Goal: Transaction & Acquisition: Book appointment/travel/reservation

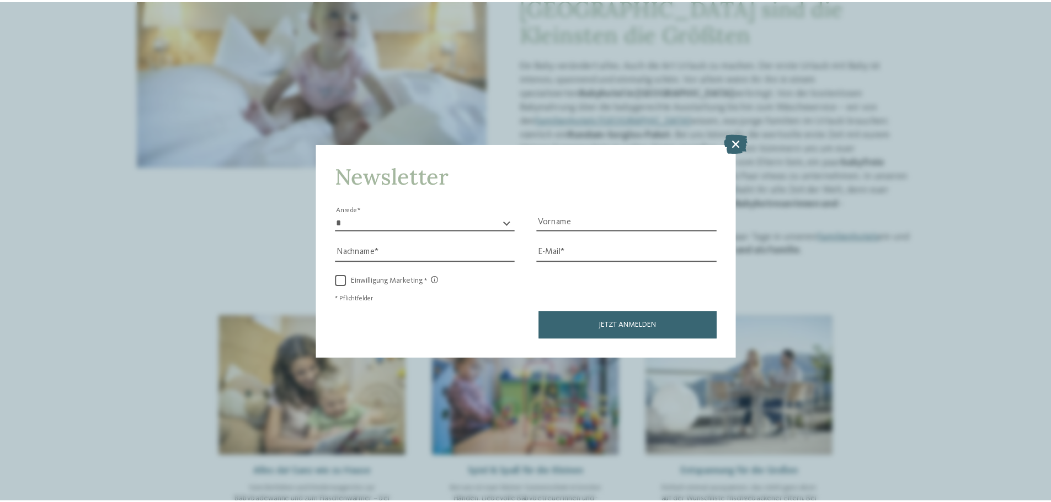
scroll to position [221, 0]
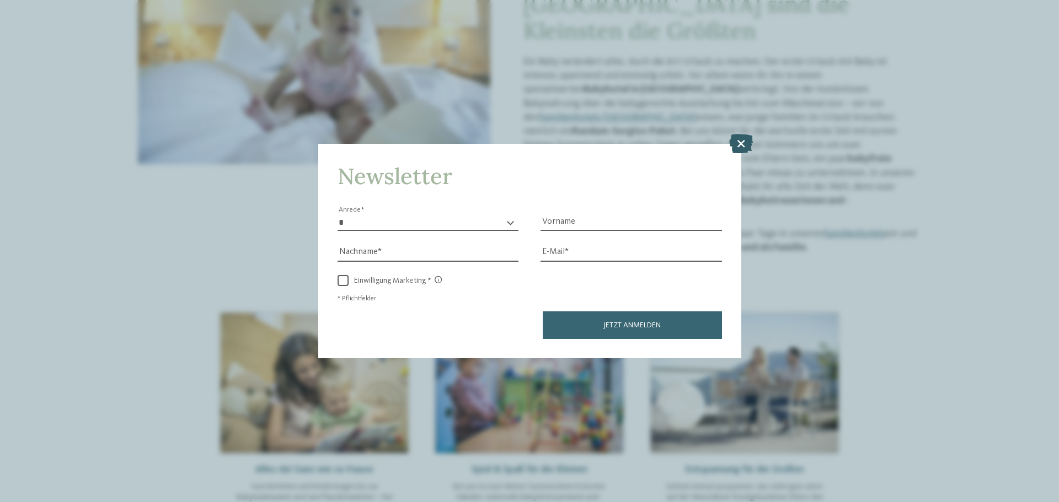
click at [731, 144] on icon at bounding box center [741, 143] width 24 height 19
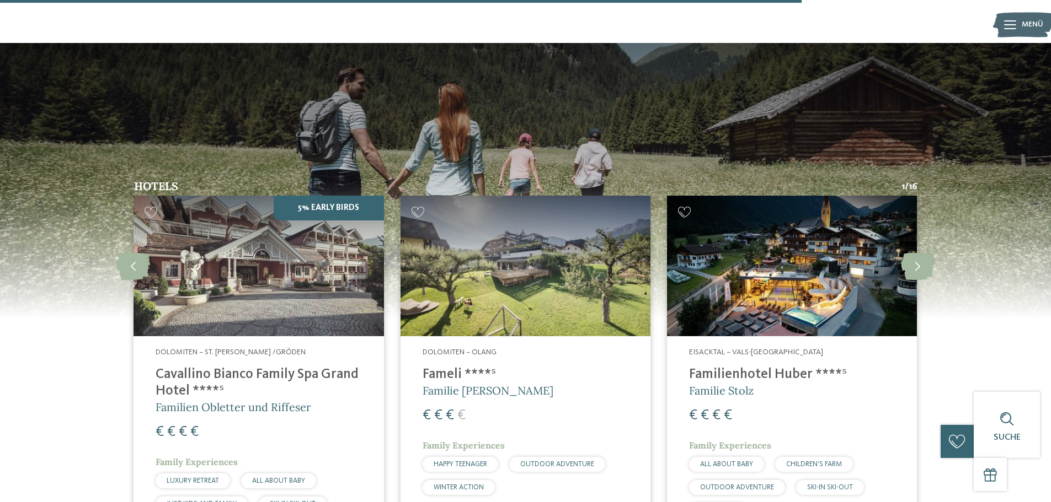
scroll to position [1845, 0]
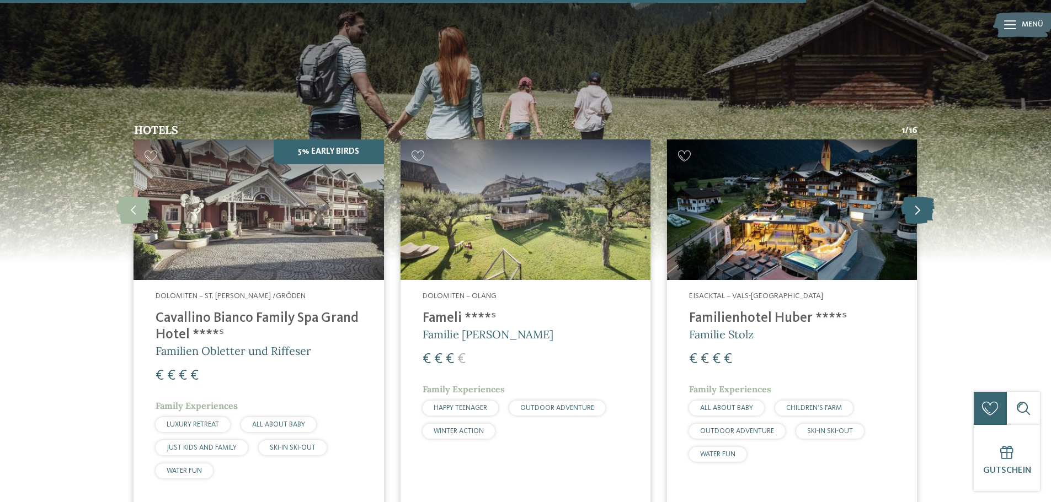
click at [920, 196] on icon at bounding box center [918, 210] width 34 height 28
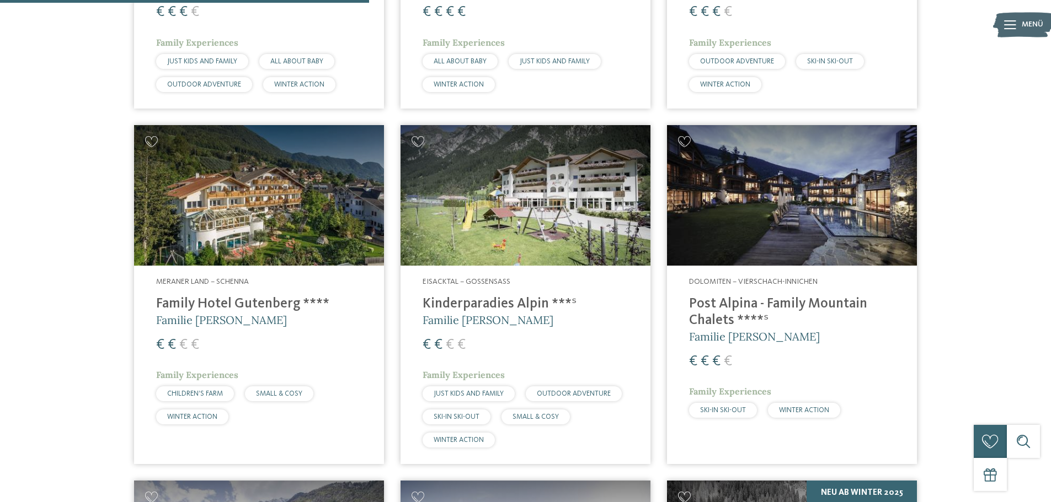
scroll to position [1313, 0]
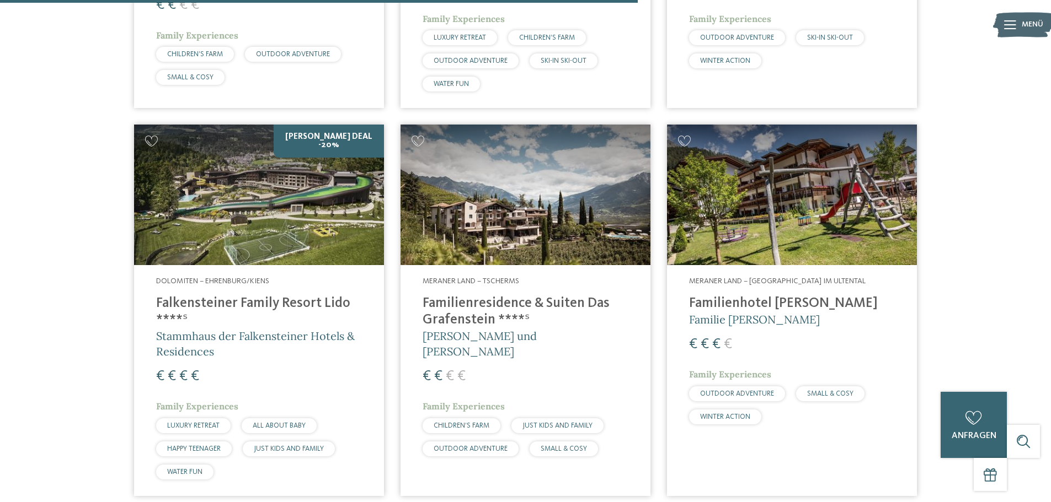
scroll to position [1710, 0]
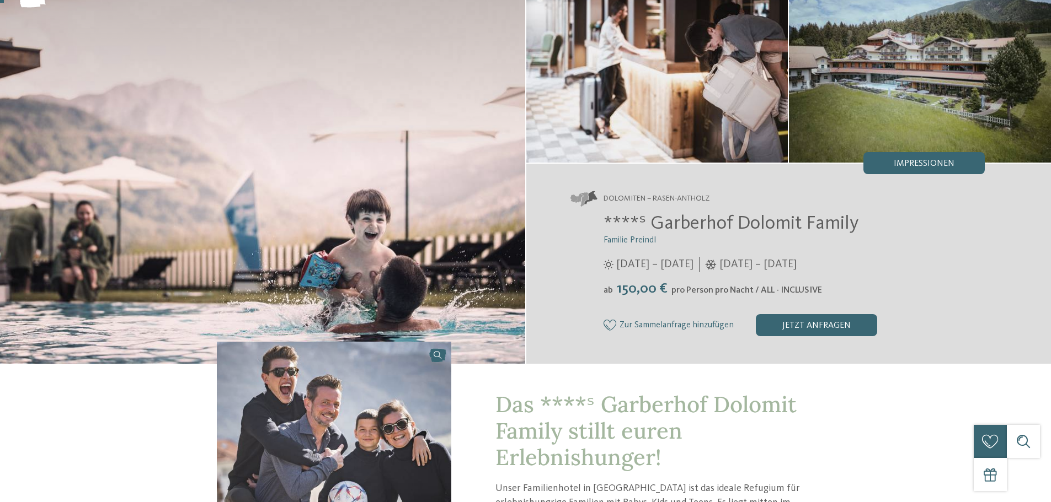
scroll to position [276, 0]
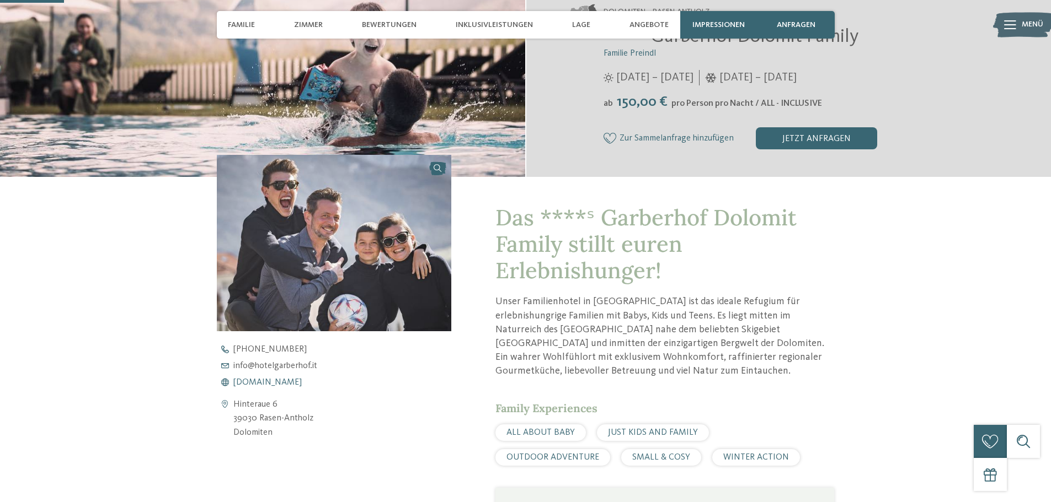
click at [258, 382] on span "www.hotelgarberhof.it" at bounding box center [267, 382] width 68 height 9
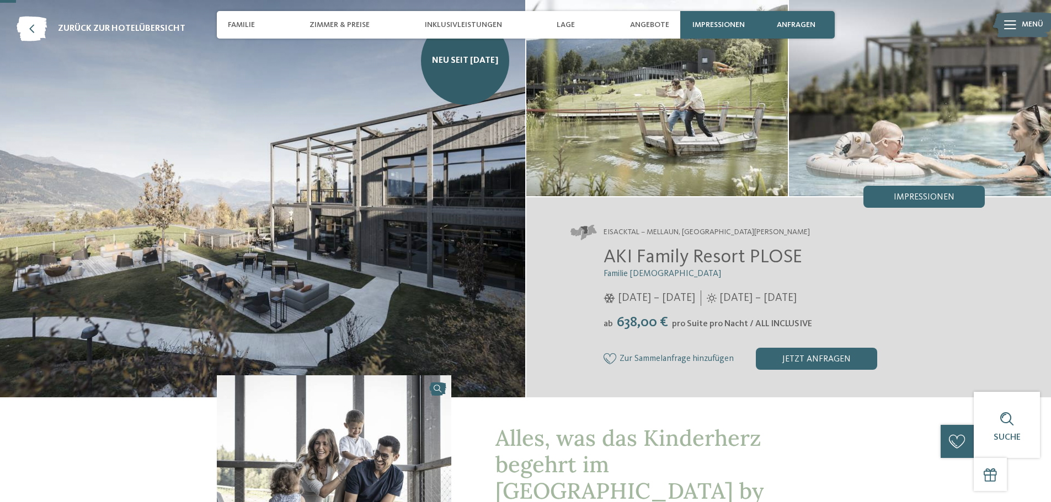
scroll to position [331, 0]
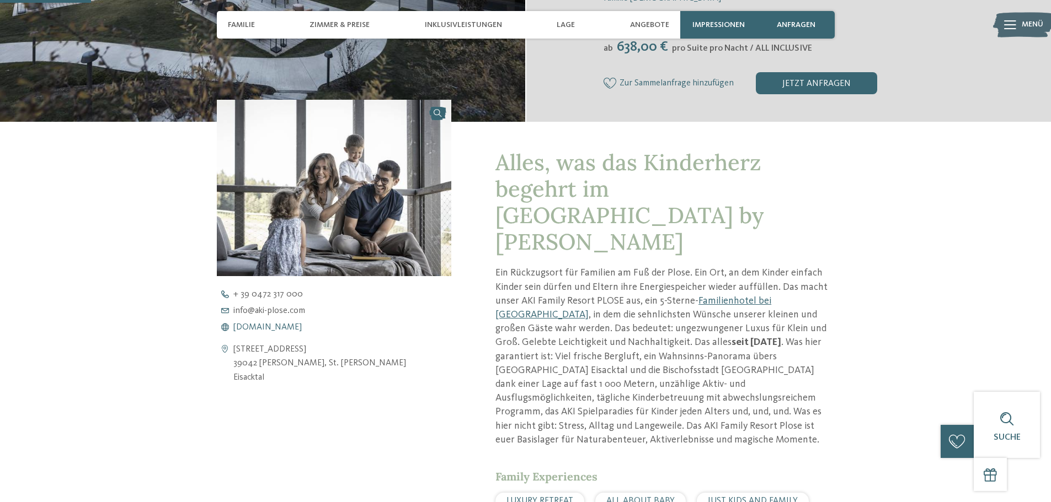
click at [278, 331] on span "www.aki-plose.com" at bounding box center [267, 327] width 68 height 9
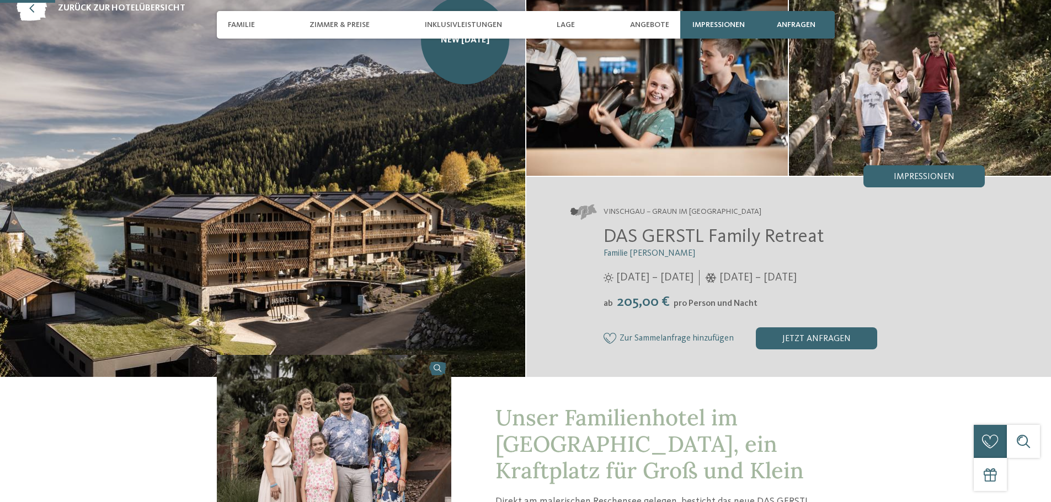
scroll to position [331, 0]
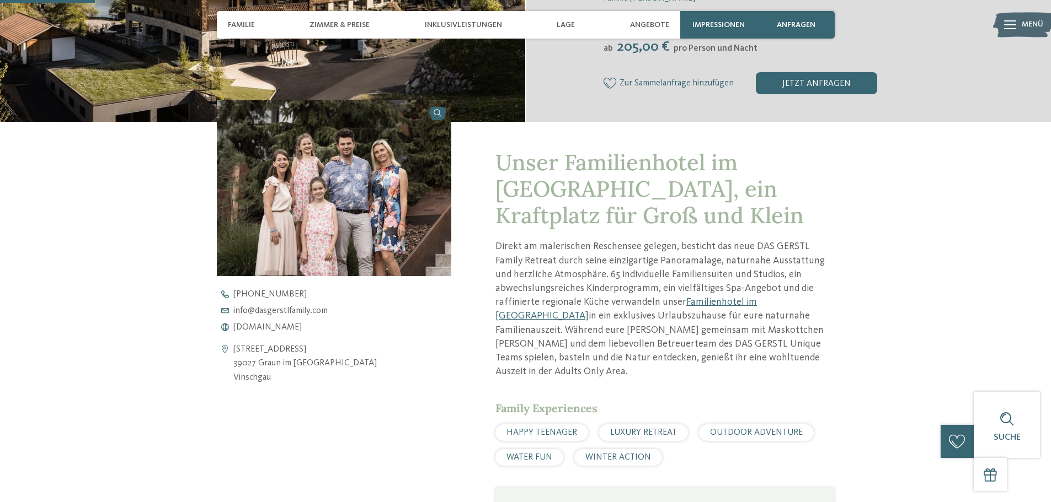
click at [285, 165] on img at bounding box center [334, 188] width 235 height 176
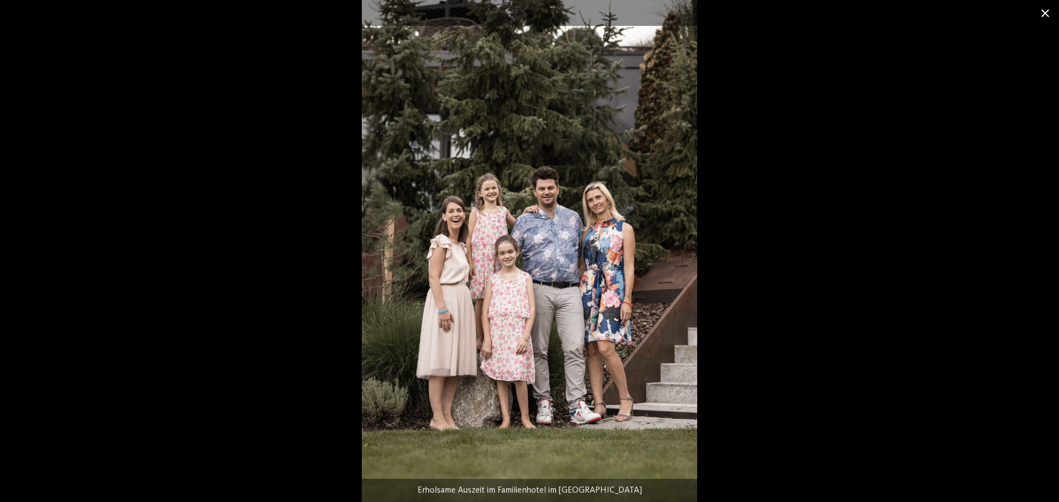
click at [1045, 13] on span at bounding box center [1045, 13] width 28 height 26
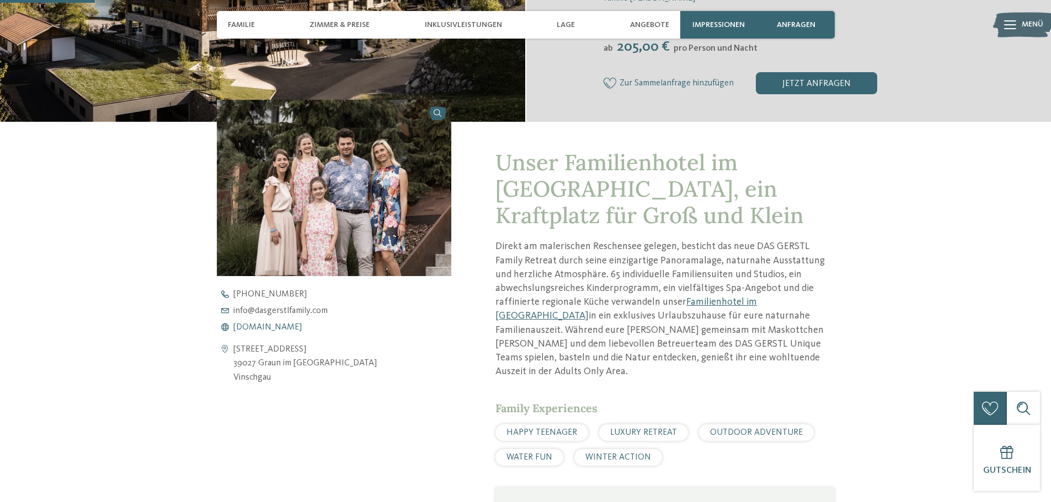
click at [291, 330] on span "www.dasgerstlfamily.com" at bounding box center [267, 327] width 68 height 9
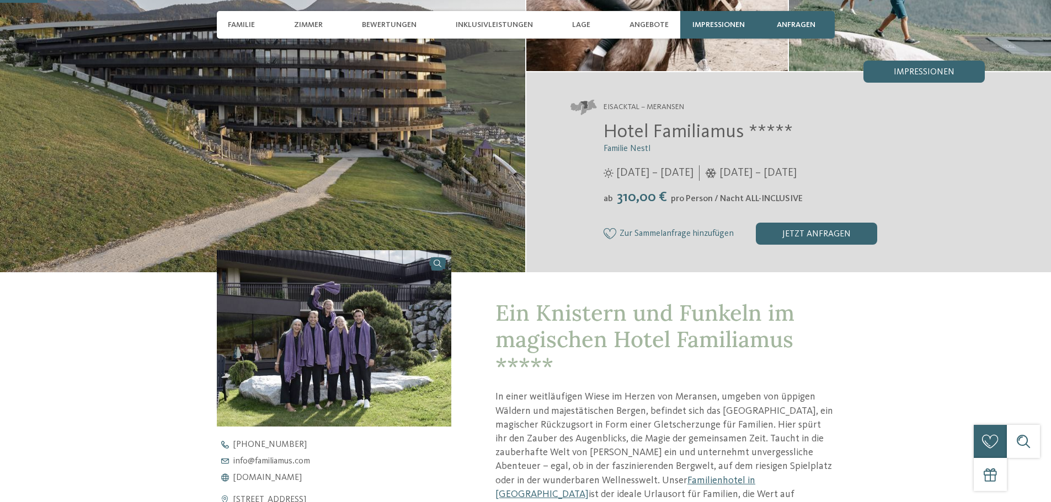
scroll to position [386, 0]
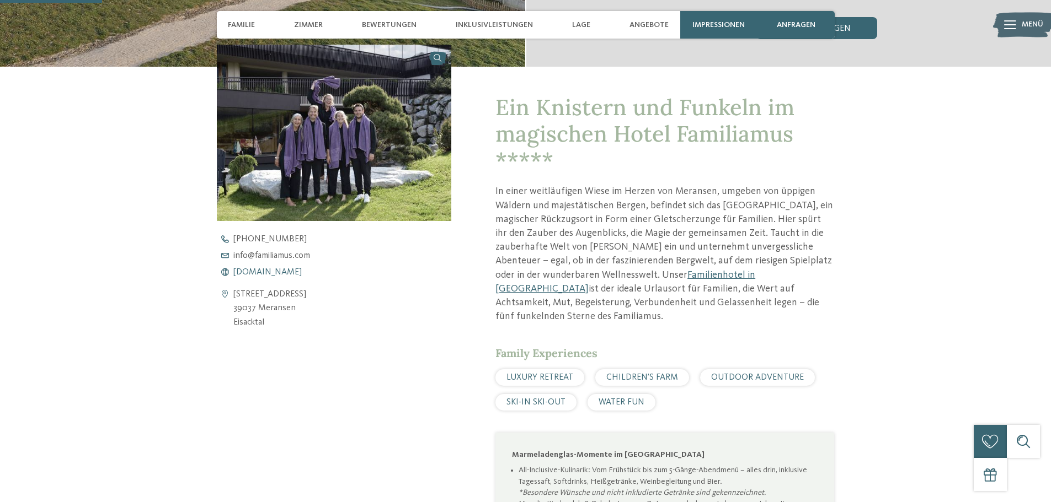
click at [264, 270] on span "www.familiamus.com" at bounding box center [267, 272] width 68 height 9
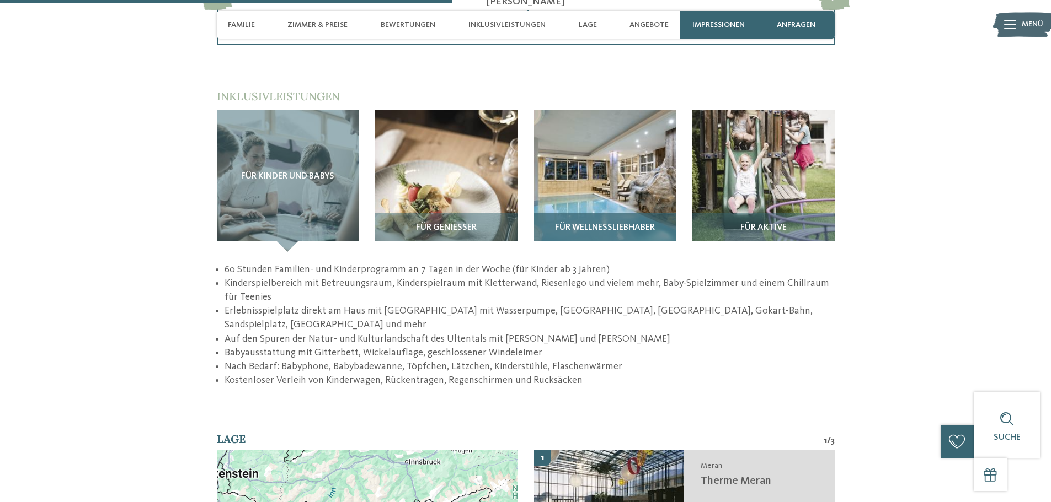
scroll to position [1985, 0]
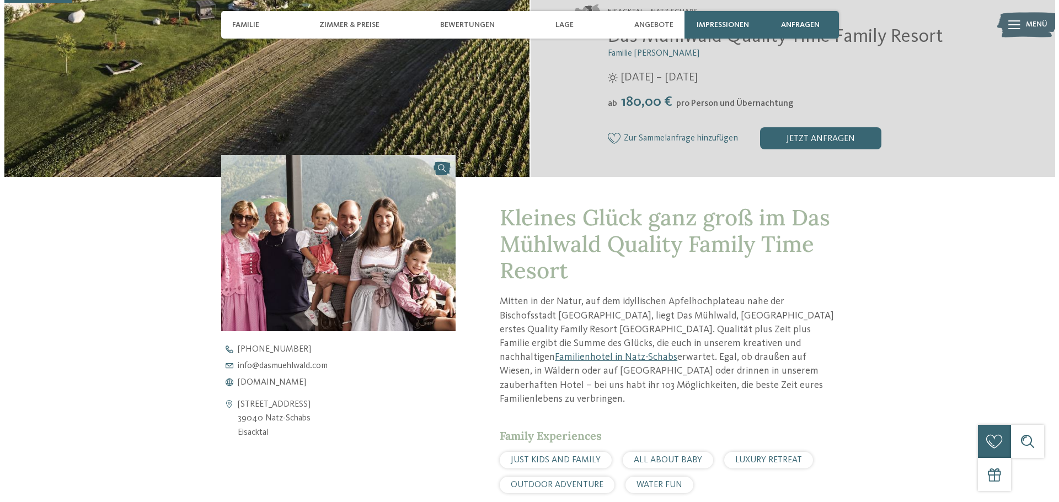
scroll to position [55, 0]
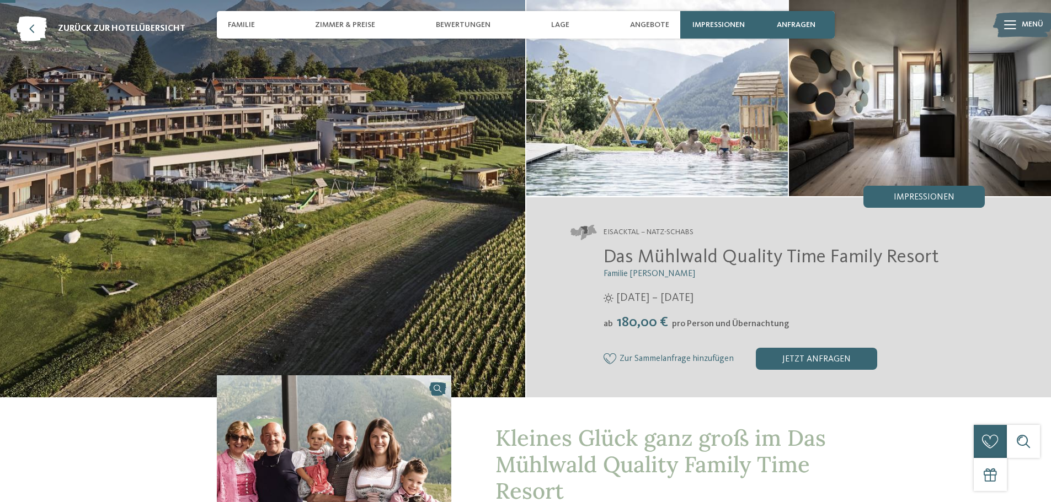
click at [226, 182] on img at bounding box center [262, 199] width 525 height 398
click at [719, 25] on span "Impressionen" at bounding box center [718, 24] width 52 height 9
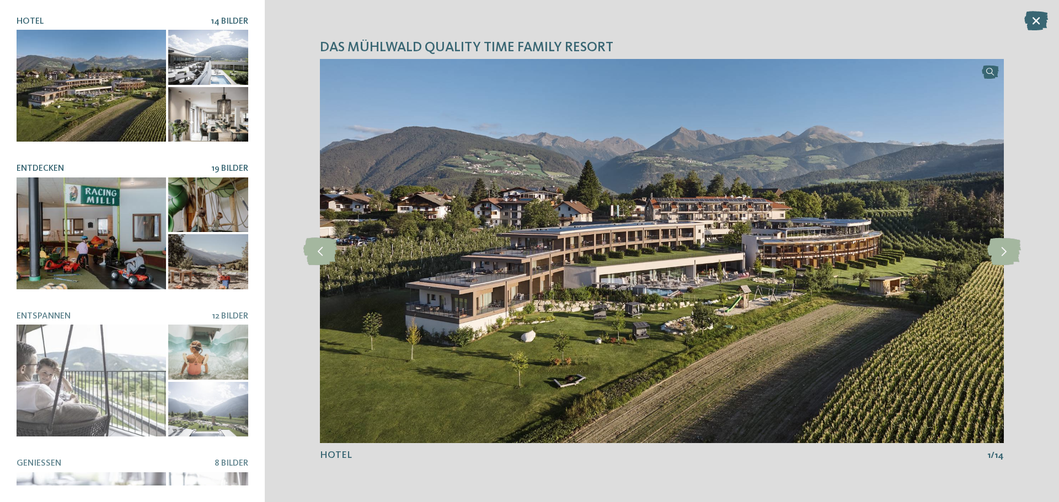
click at [124, 218] on div at bounding box center [91, 234] width 149 height 112
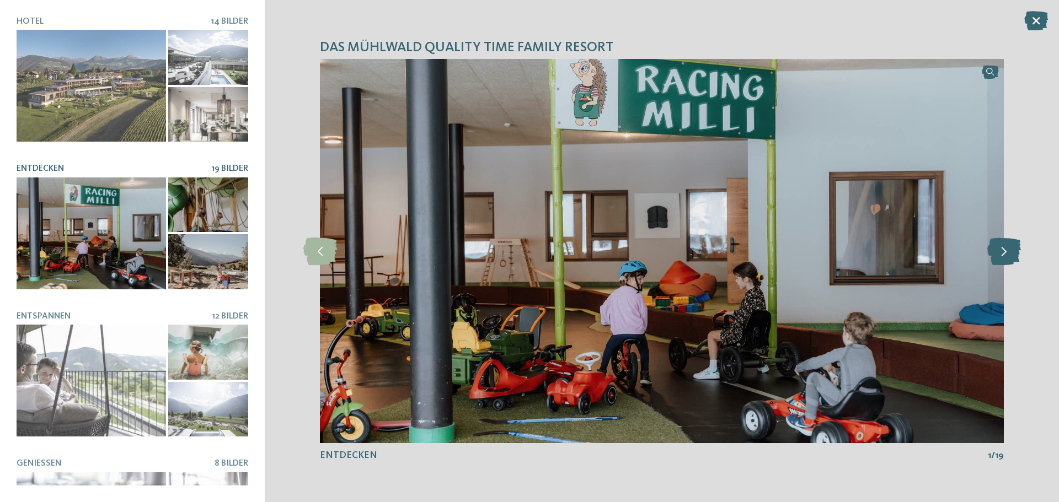
click at [995, 254] on icon at bounding box center [1004, 252] width 34 height 28
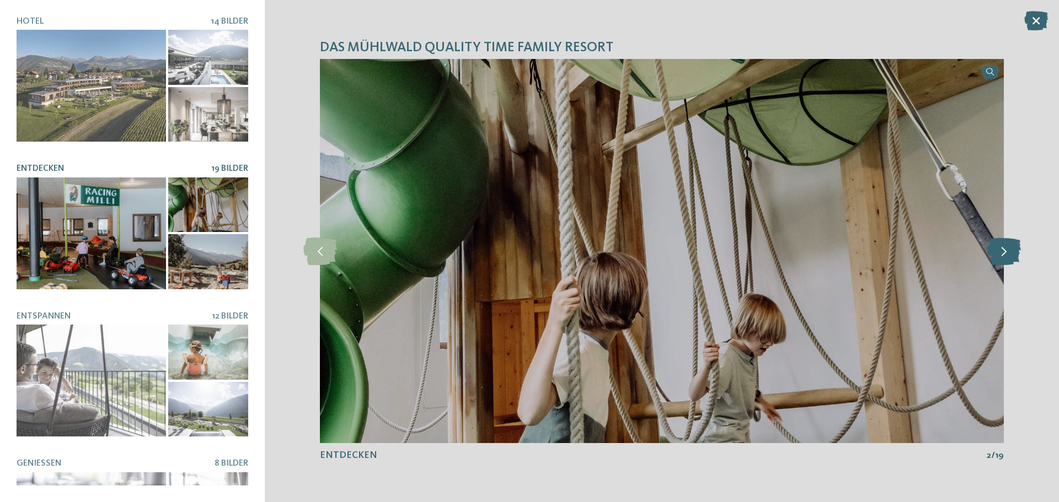
click at [995, 254] on icon at bounding box center [1004, 252] width 34 height 28
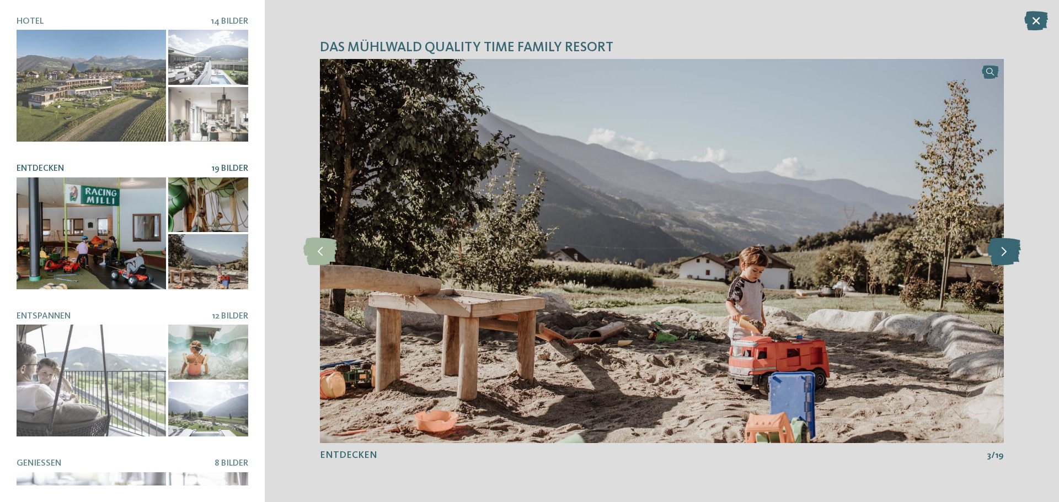
click at [995, 254] on icon at bounding box center [1004, 252] width 34 height 28
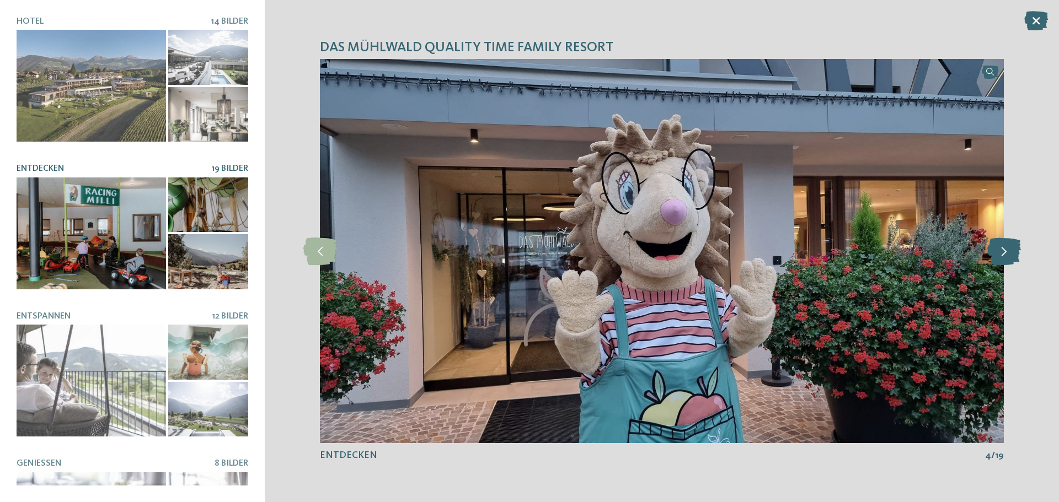
click at [995, 254] on icon at bounding box center [1004, 252] width 34 height 28
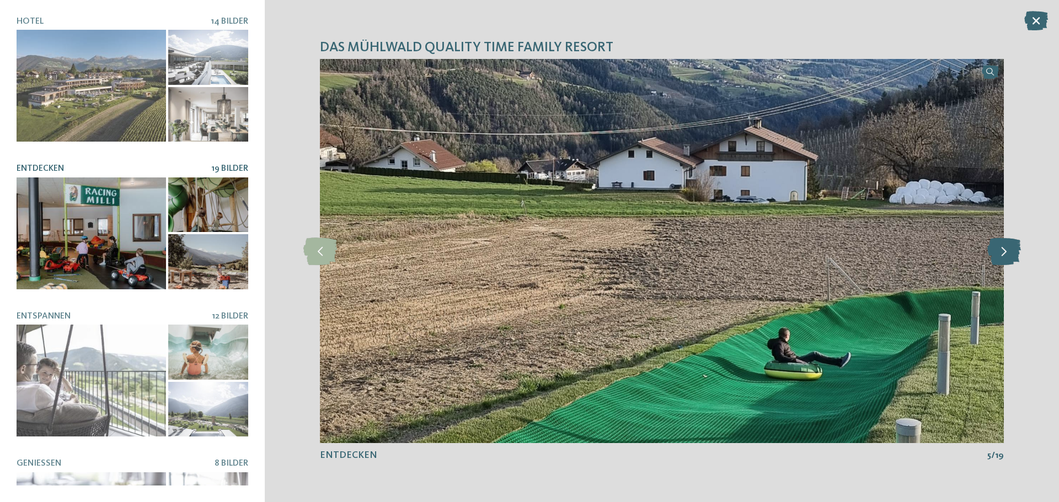
click at [995, 254] on icon at bounding box center [1004, 252] width 34 height 28
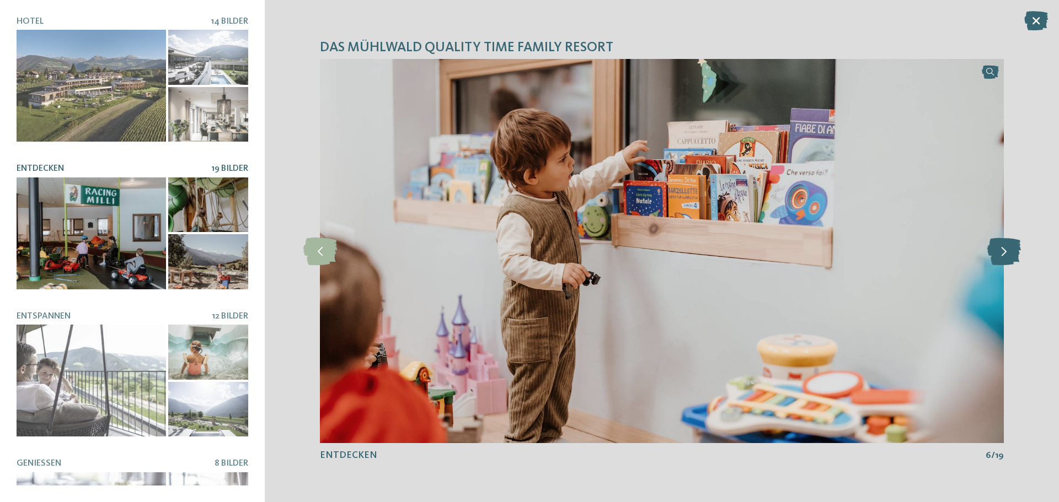
click at [995, 254] on icon at bounding box center [1004, 252] width 34 height 28
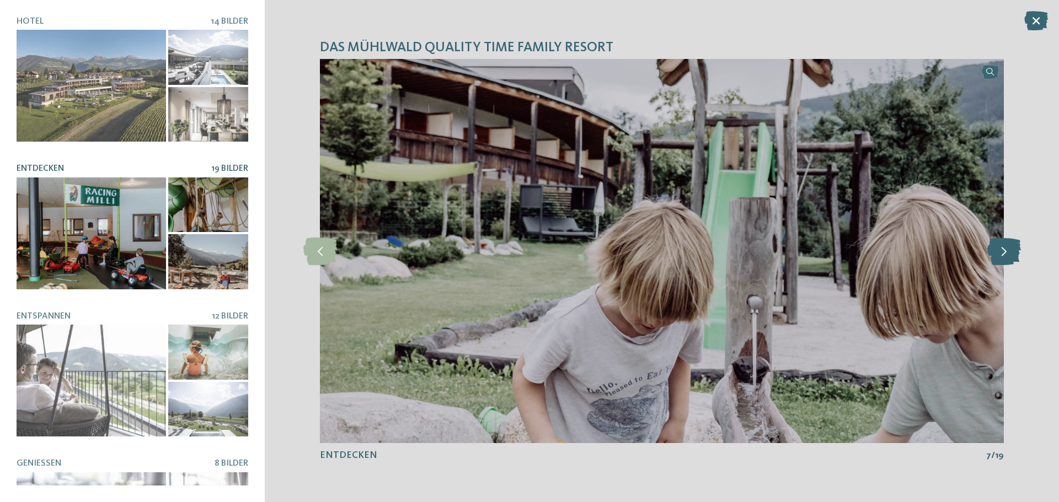
click at [995, 254] on icon at bounding box center [1004, 252] width 34 height 28
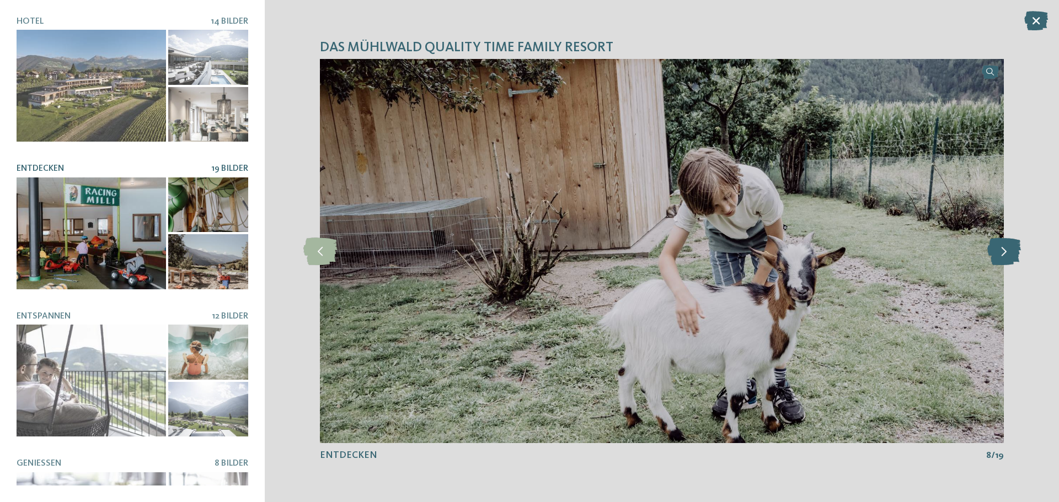
click at [999, 247] on icon at bounding box center [1004, 252] width 34 height 28
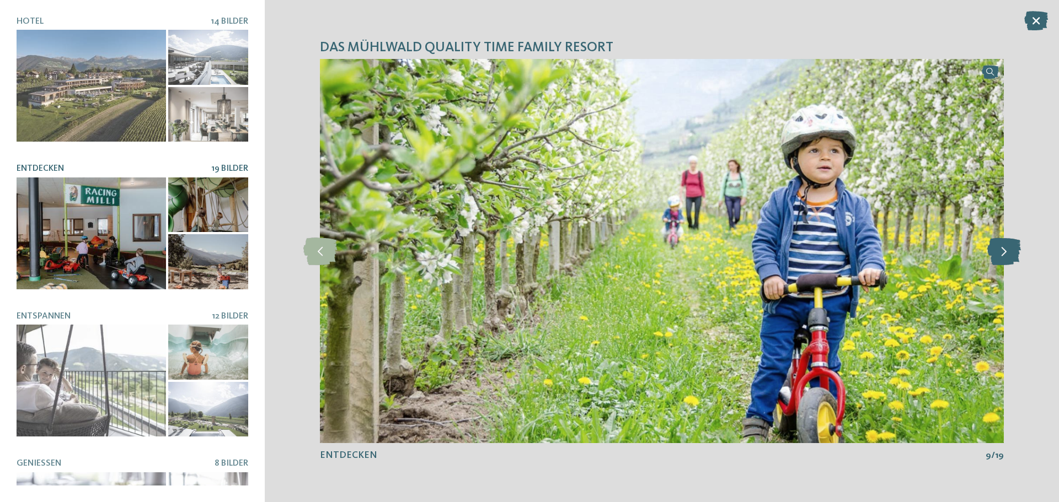
click at [999, 247] on icon at bounding box center [1004, 252] width 34 height 28
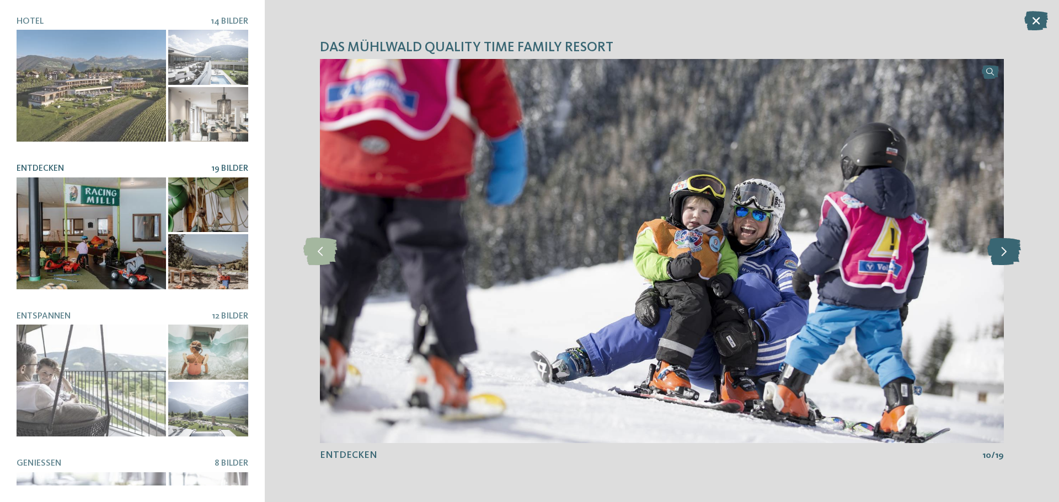
click at [999, 247] on icon at bounding box center [1004, 252] width 34 height 28
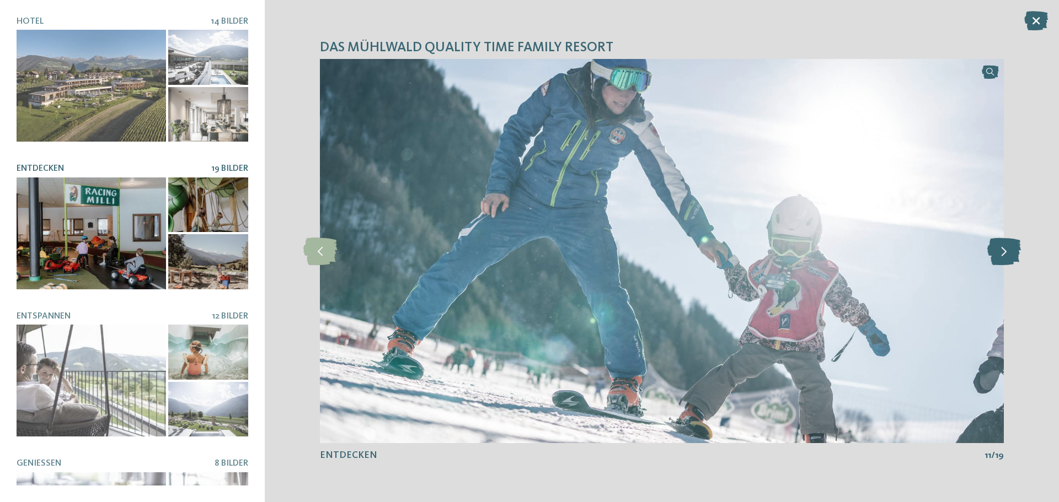
click at [1000, 247] on icon at bounding box center [1004, 252] width 34 height 28
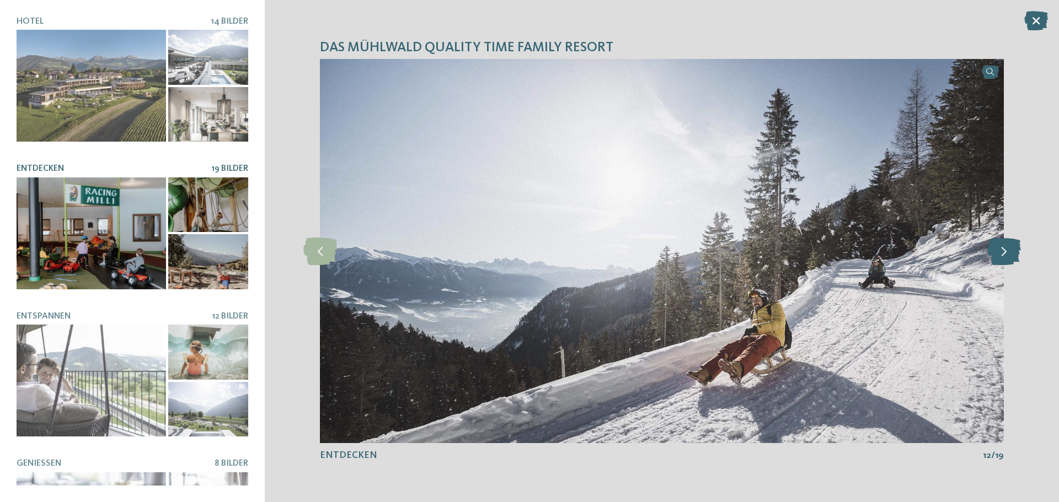
click at [1000, 247] on icon at bounding box center [1004, 252] width 34 height 28
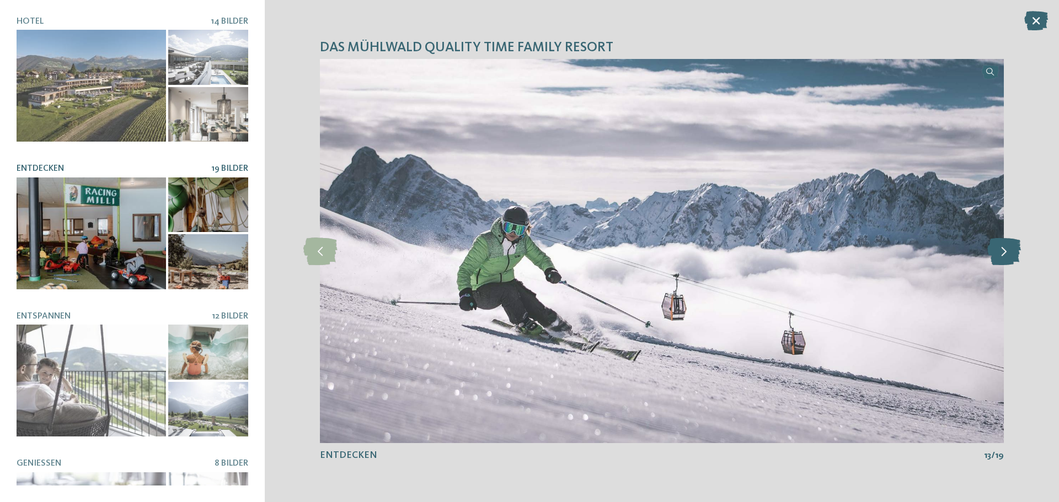
click at [1000, 247] on icon at bounding box center [1004, 252] width 34 height 28
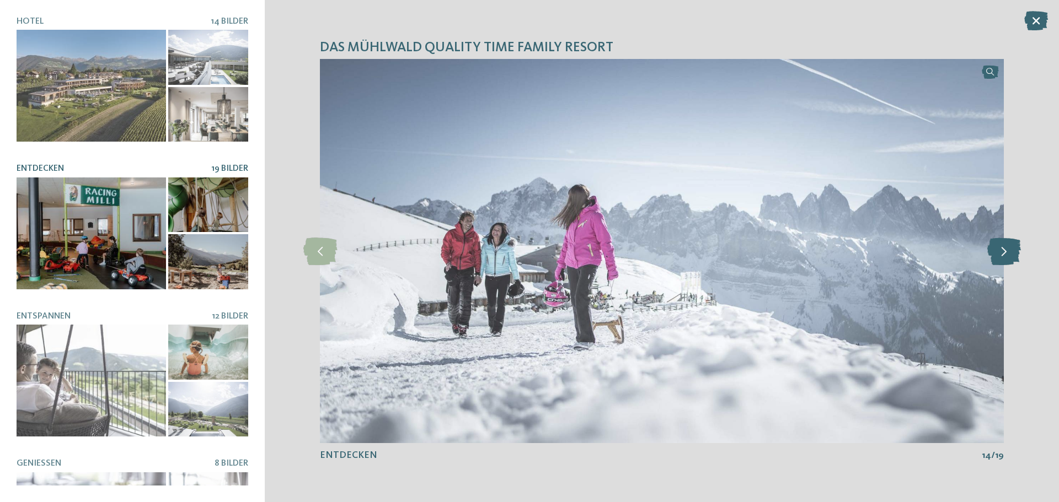
click at [1000, 248] on icon at bounding box center [1004, 252] width 34 height 28
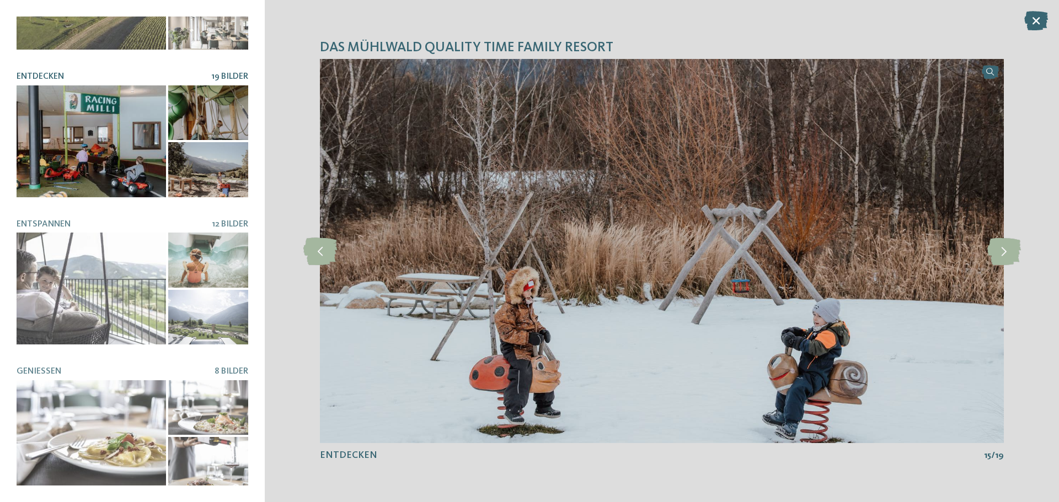
scroll to position [233, 0]
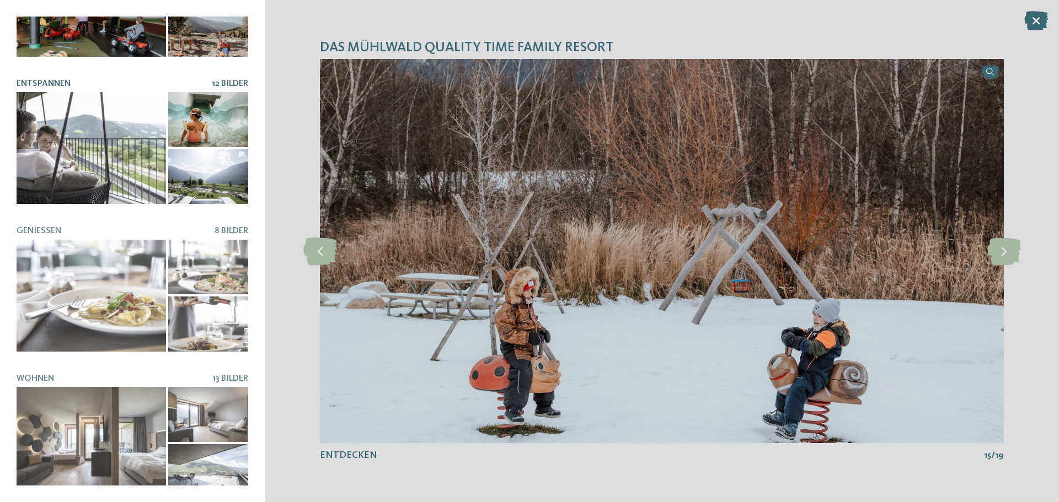
click at [207, 92] on div at bounding box center [208, 119] width 80 height 55
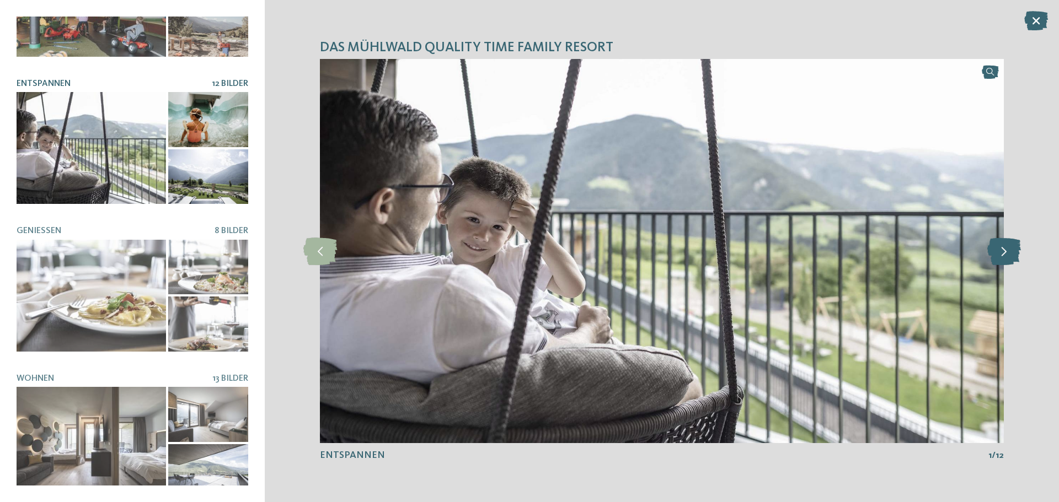
click at [1006, 256] on icon at bounding box center [1004, 252] width 34 height 28
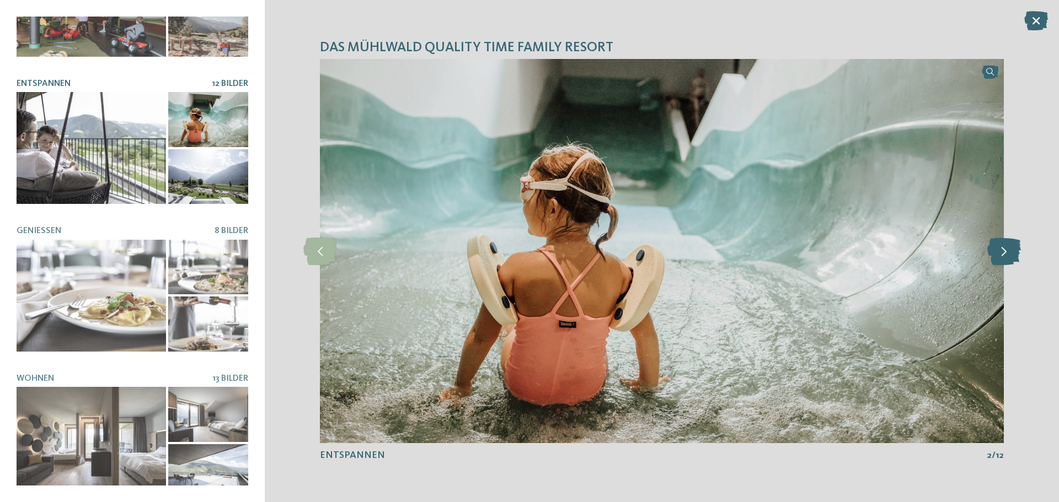
click at [1006, 256] on icon at bounding box center [1004, 252] width 34 height 28
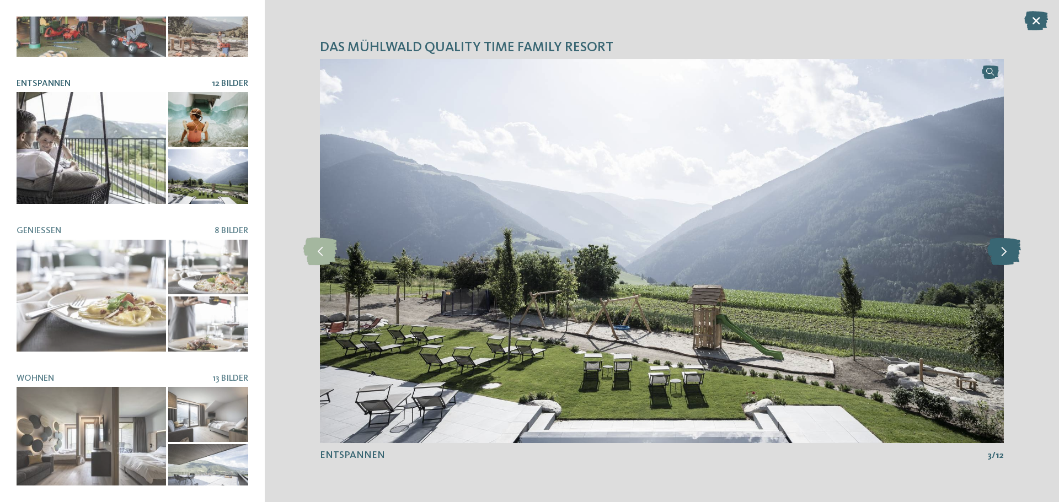
click at [1006, 256] on icon at bounding box center [1004, 252] width 34 height 28
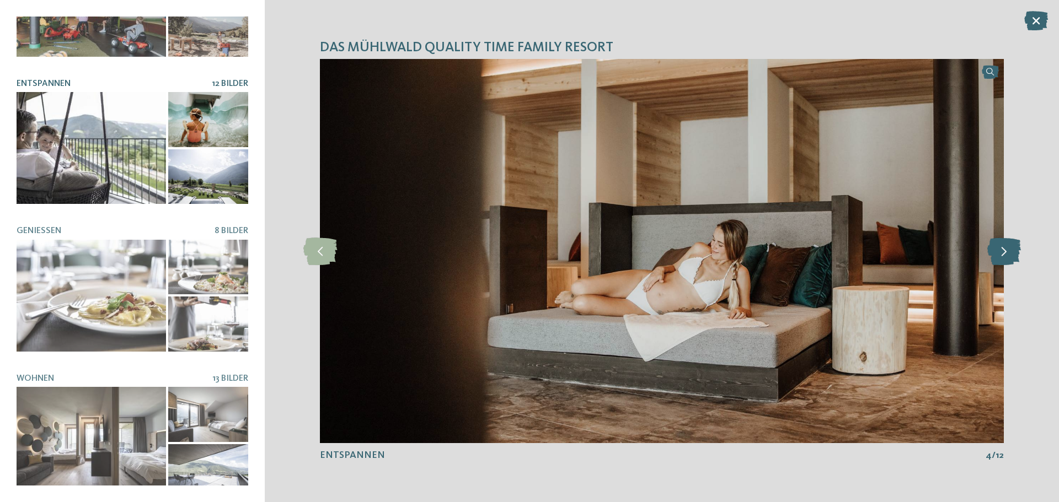
click at [1006, 256] on icon at bounding box center [1004, 252] width 34 height 28
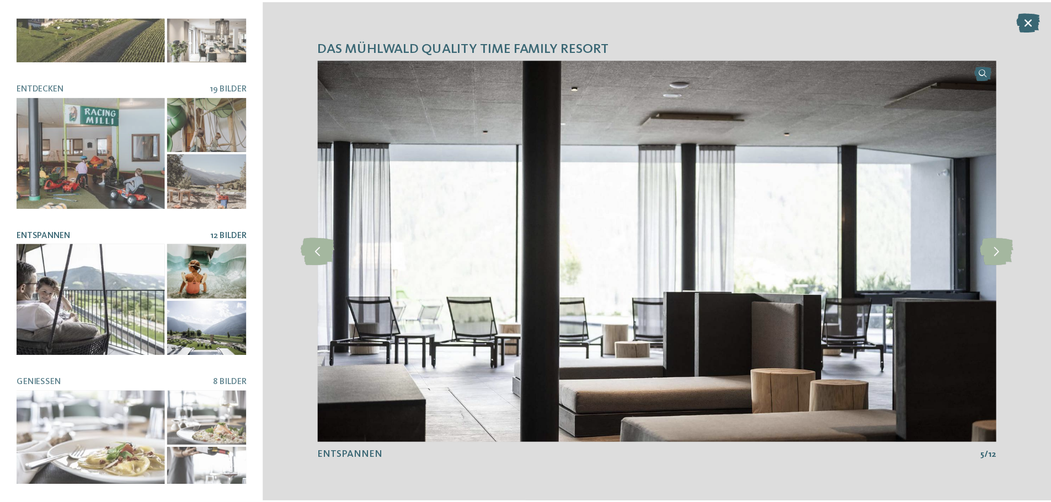
scroll to position [0, 0]
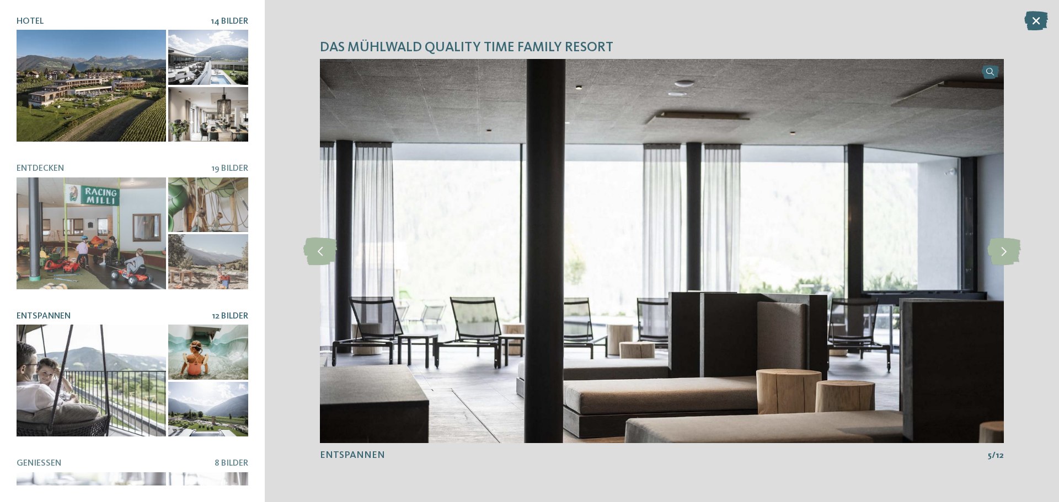
drag, startPoint x: 139, startPoint y: 19, endPoint x: 155, endPoint y: 44, distance: 29.1
click at [141, 22] on h5 "Hotel" at bounding box center [114, 22] width 194 height 10
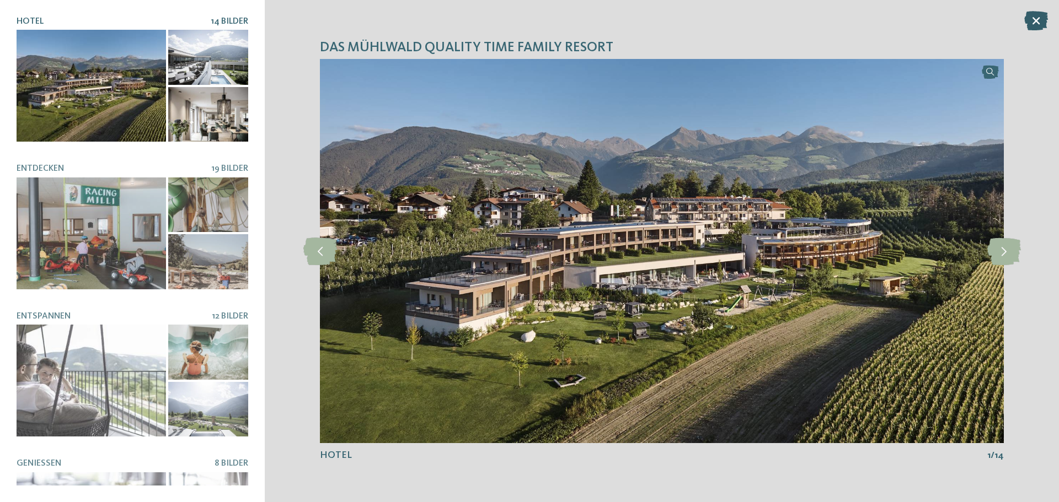
click at [1035, 12] on icon at bounding box center [1036, 20] width 24 height 19
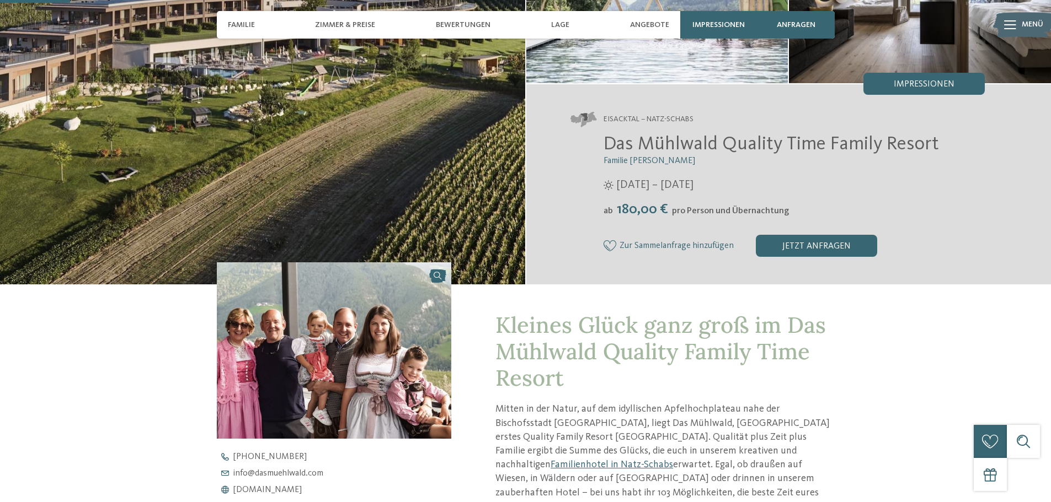
scroll to position [165, 0]
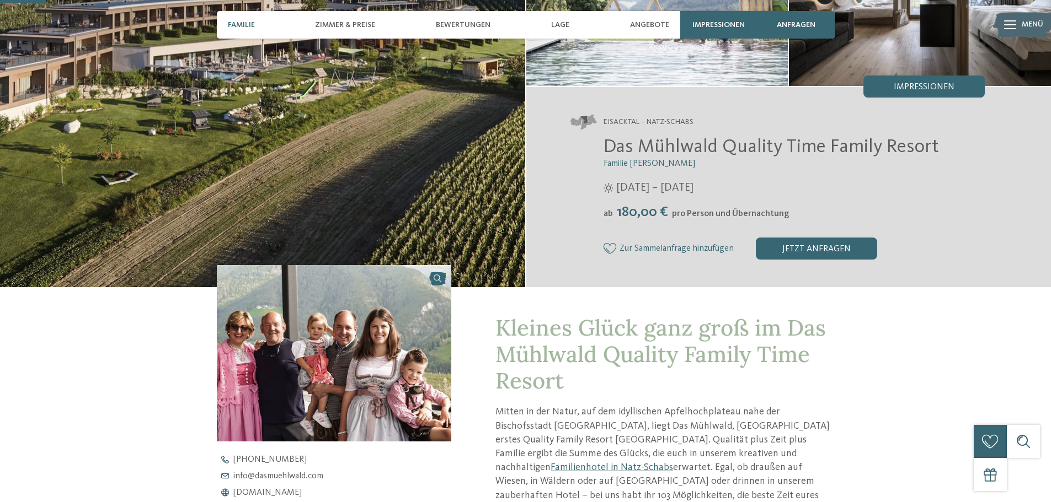
click at [248, 24] on span "Familie" at bounding box center [241, 24] width 27 height 9
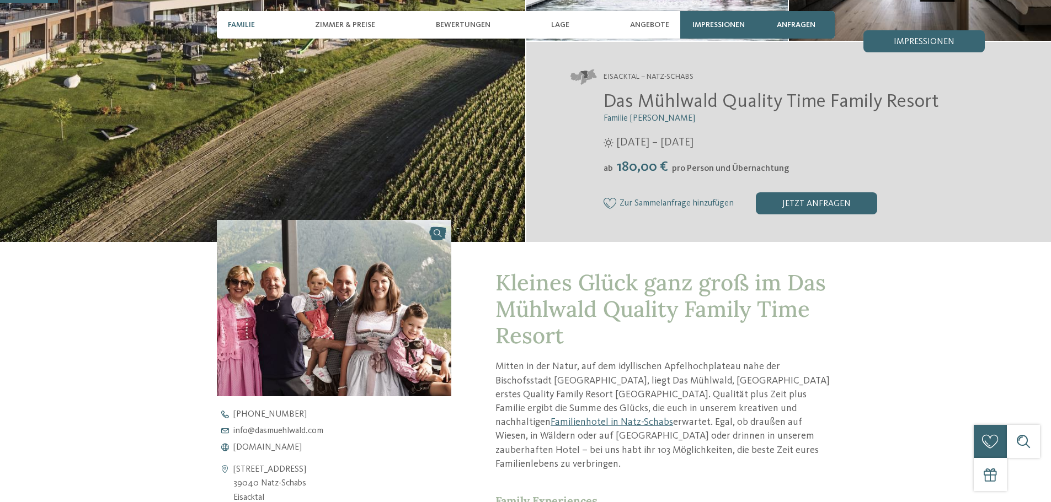
scroll to position [276, 0]
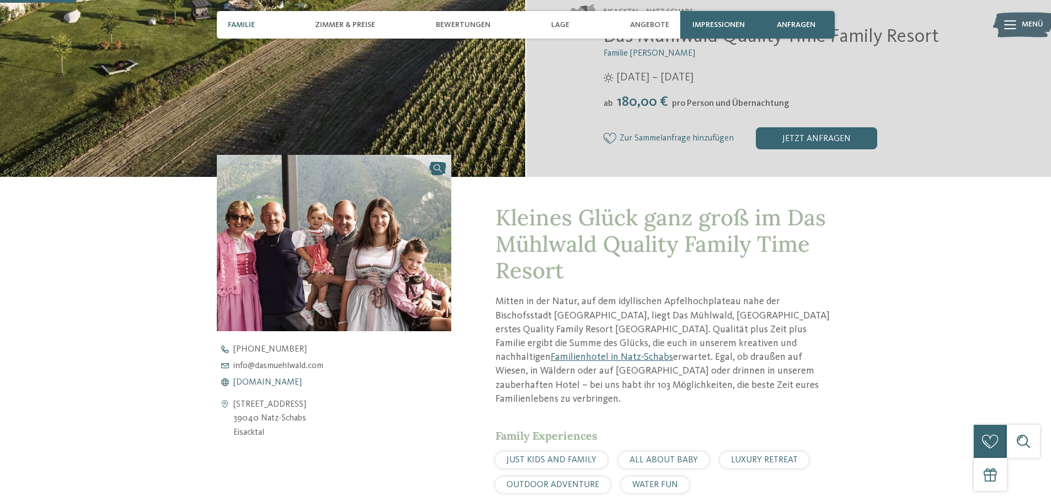
click at [262, 381] on span "www.dasmuehlwald.com" at bounding box center [267, 382] width 68 height 9
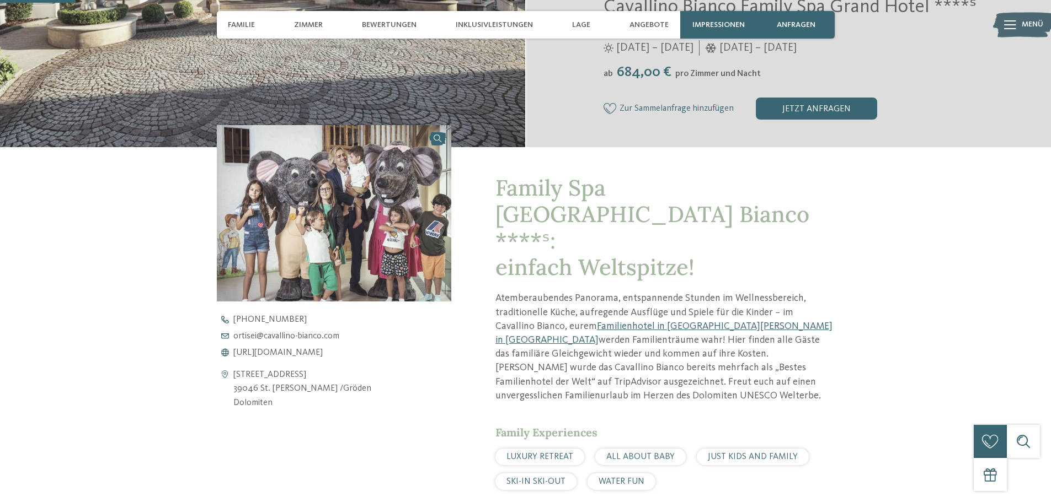
scroll to position [386, 0]
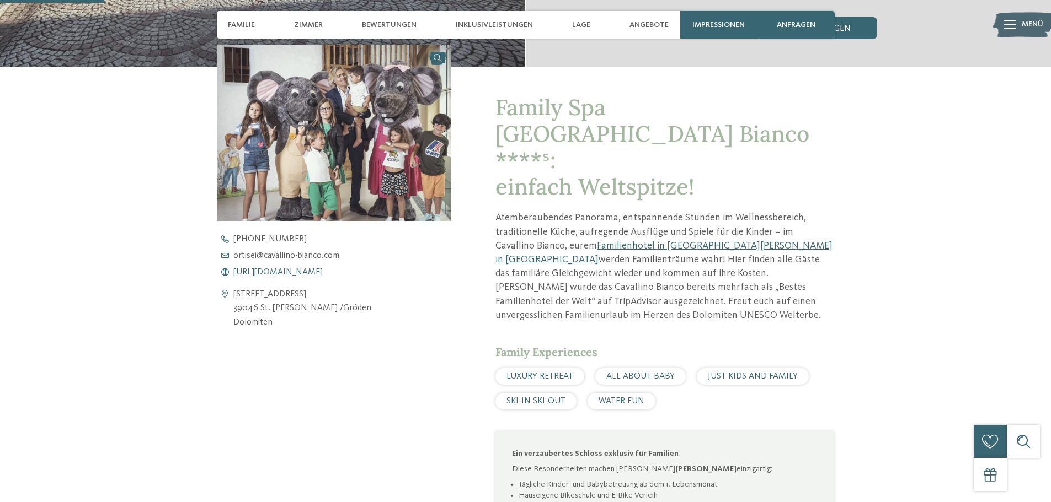
click at [291, 271] on span "[URL][DOMAIN_NAME]" at bounding box center [277, 272] width 89 height 9
